Goal: Transaction & Acquisition: Download file/media

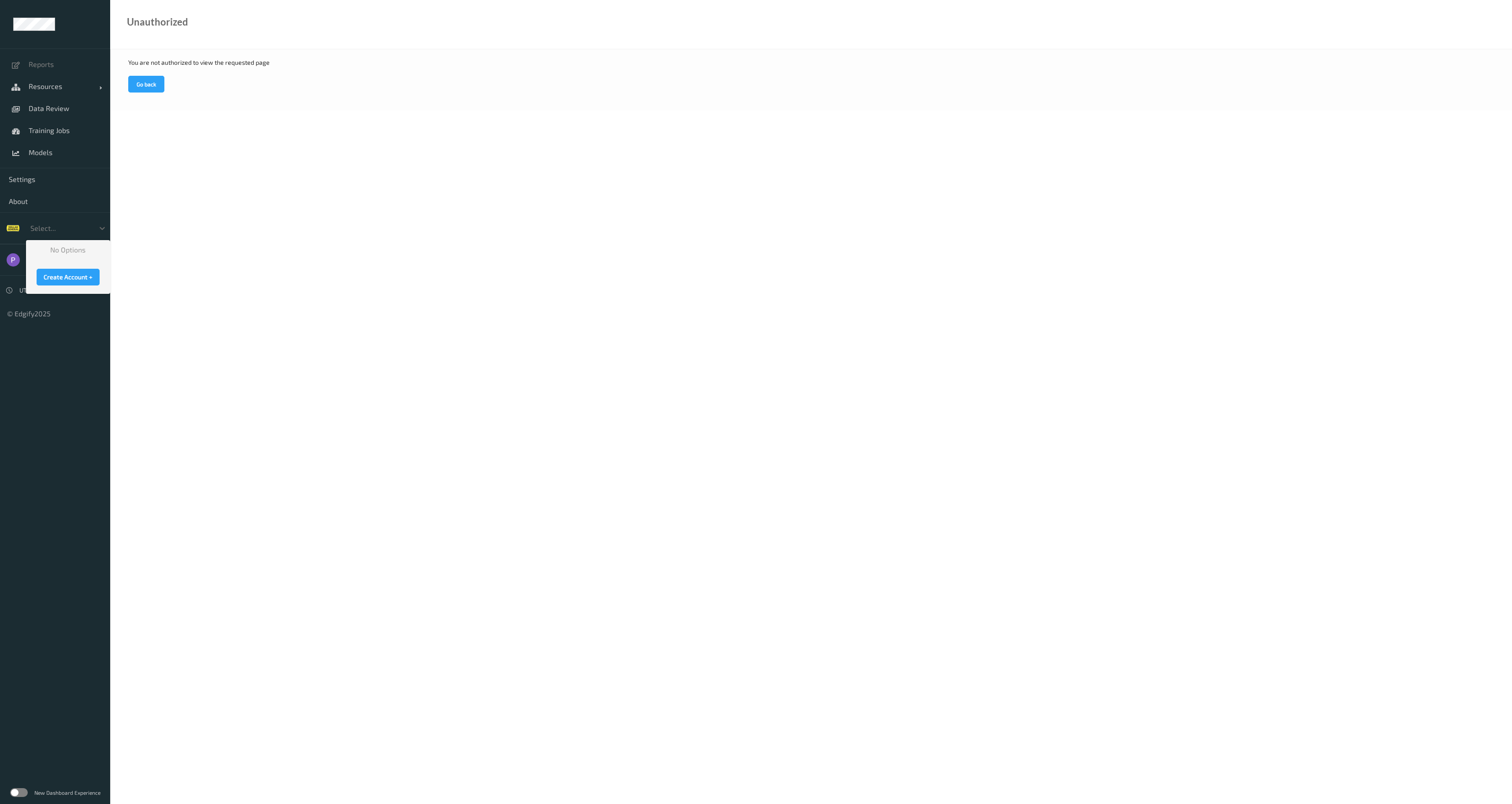
click at [91, 225] on div "Select..." at bounding box center [60, 228] width 69 height 14
click at [87, 281] on div "GiantEagle" at bounding box center [68, 281] width 73 height 9
click at [49, 154] on span "Models" at bounding box center [65, 152] width 72 height 9
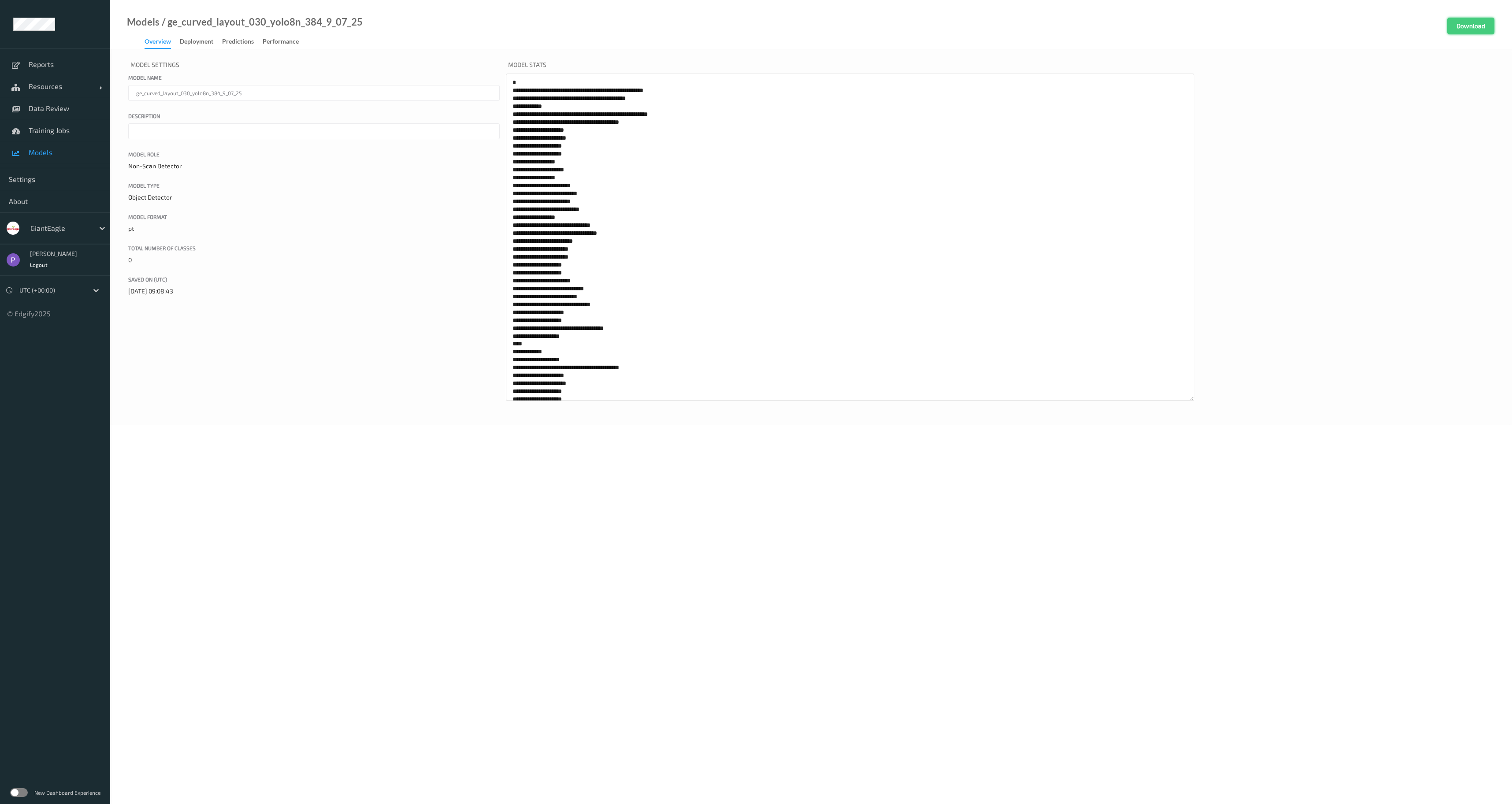
click at [1490, 20] on button "Download" at bounding box center [1471, 25] width 47 height 17
